Goal: Information Seeking & Learning: Learn about a topic

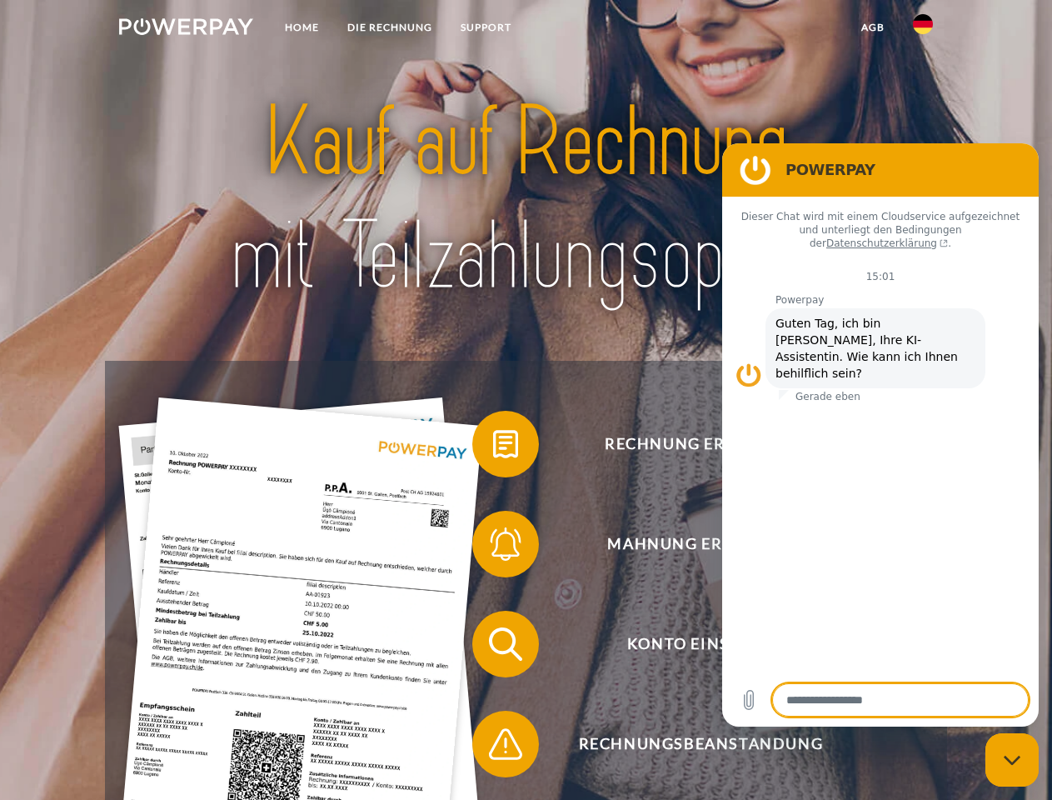
click at [186, 29] on img at bounding box center [186, 26] width 134 height 17
click at [923, 29] on img at bounding box center [923, 24] width 20 height 20
click at [872, 27] on link "agb" at bounding box center [873, 27] width 52 height 30
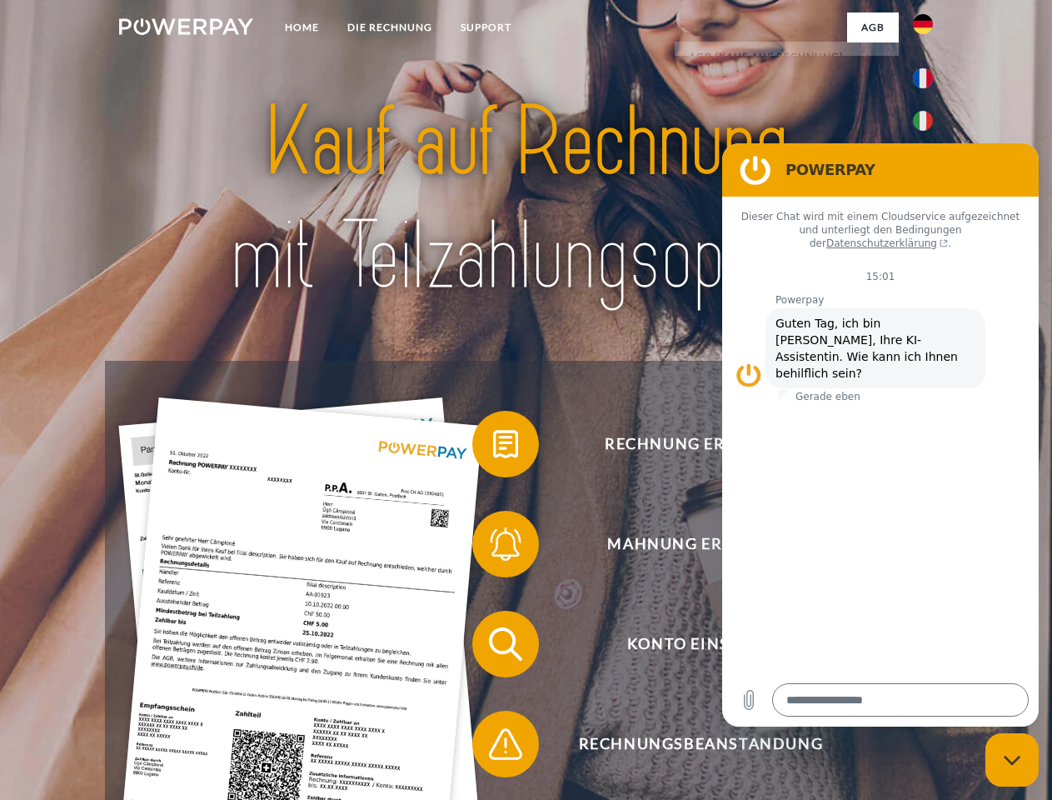
click at [493, 447] on span at bounding box center [480, 443] width 83 height 83
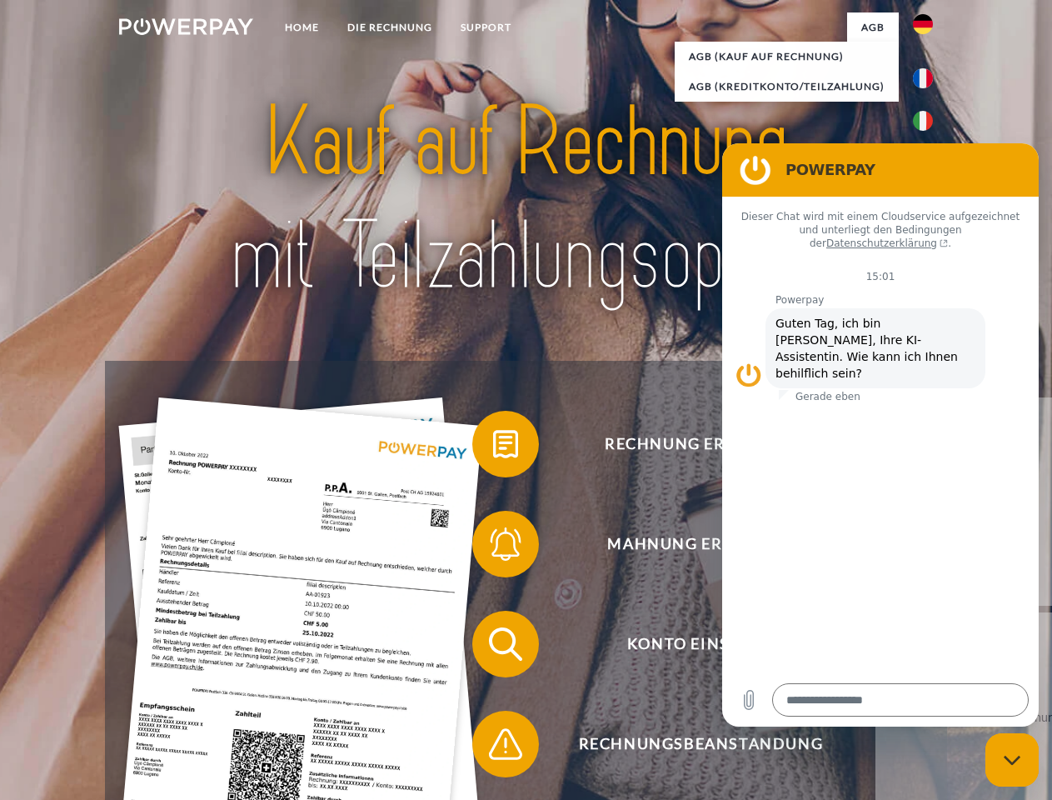
click at [493, 547] on div "Rechnung erhalten? Mahnung erhalten? Konto einsehen" at bounding box center [525, 694] width 841 height 666
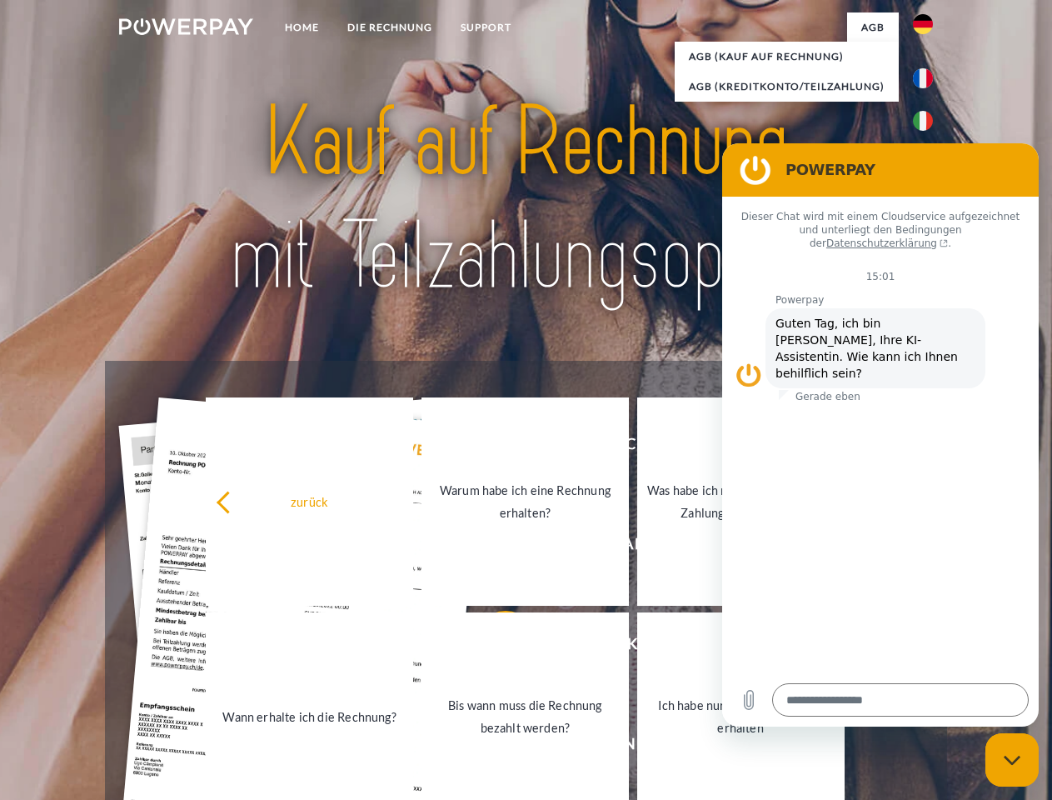
click at [493, 647] on link "Bis wann muss die Rechnung bezahlt werden?" at bounding box center [524, 716] width 207 height 208
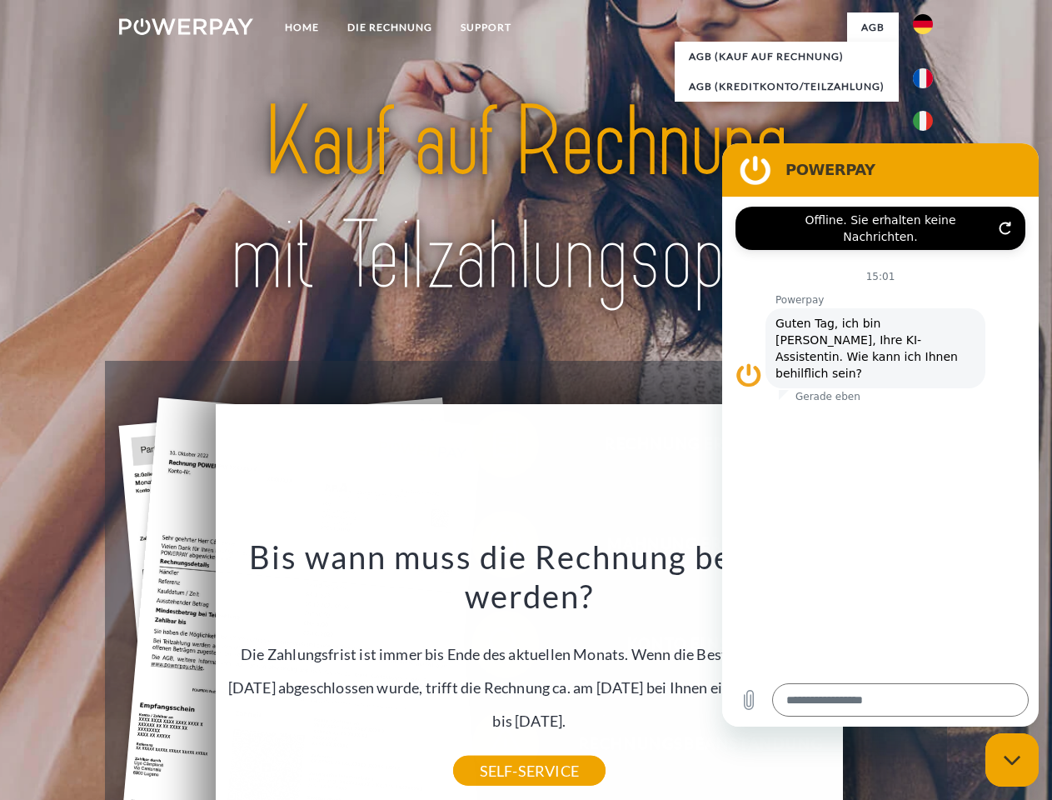
click at [1012, 760] on icon "Messaging-Fenster schließen" at bounding box center [1012, 760] width 17 height 11
type textarea "*"
